Goal: Task Accomplishment & Management: Use online tool/utility

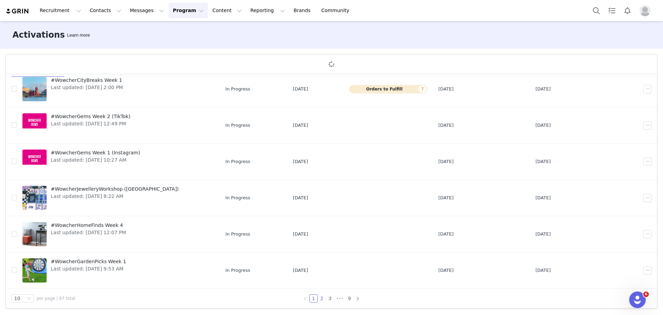
click at [318, 298] on link "2" at bounding box center [322, 299] width 8 height 8
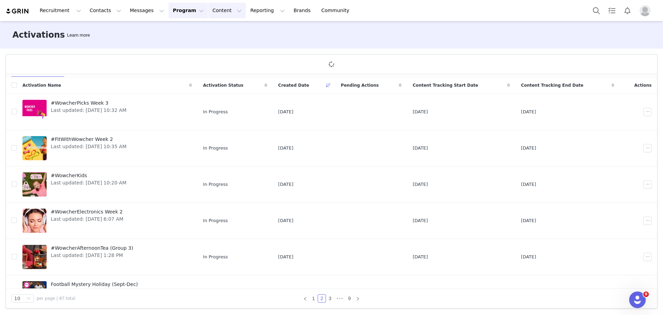
click at [208, 10] on button "Content Content" at bounding box center [227, 11] width 38 height 16
click at [248, 5] on button "Reporting Reporting" at bounding box center [267, 11] width 43 height 16
click at [248, 44] on p "Report Builder" at bounding box center [243, 43] width 35 height 7
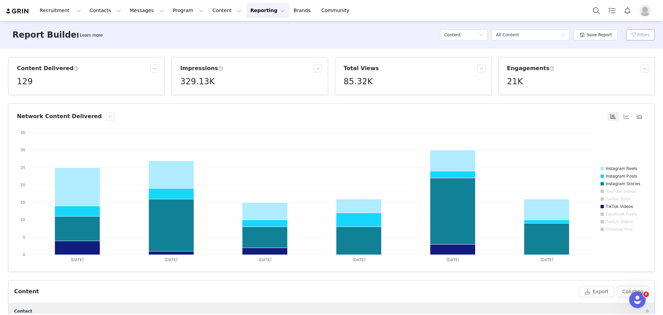
click at [643, 33] on button "Filters" at bounding box center [640, 34] width 29 height 11
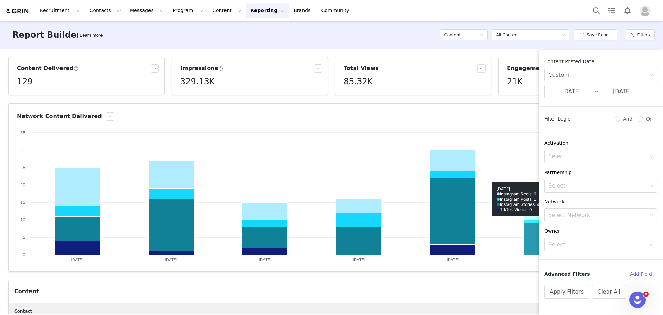
click at [505, 192] on rect at bounding box center [331, 198] width 629 height 138
click at [493, 269] on article "Network Content Delivered Created with Highcharts 9.3.3 Chart title Instagram R…" at bounding box center [331, 187] width 646 height 168
click at [611, 96] on span "[DATE] ~ [DATE]" at bounding box center [600, 92] width 113 height 14
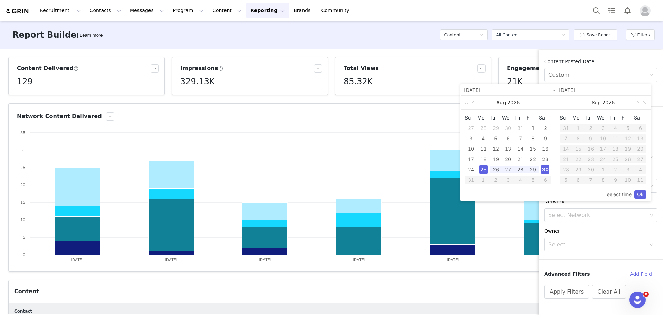
click at [636, 47] on div "Report Builder Learn more Content Select a report All Content Save Report Filte…" at bounding box center [331, 35] width 663 height 28
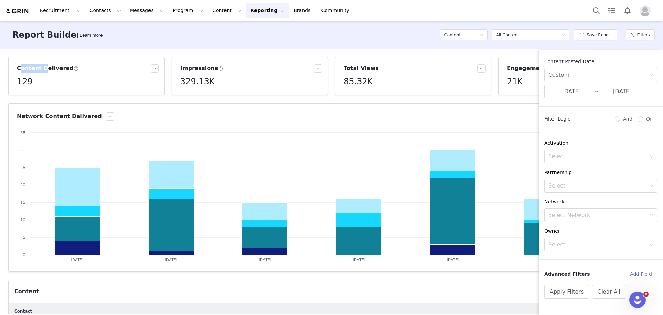
click at [636, 47] on div "Report Builder Learn more Content Select a report All Content Save Report Filte…" at bounding box center [331, 35] width 663 height 28
click at [564, 298] on button "Apply Filters" at bounding box center [566, 292] width 45 height 14
